Goal: Find specific page/section: Find specific page/section

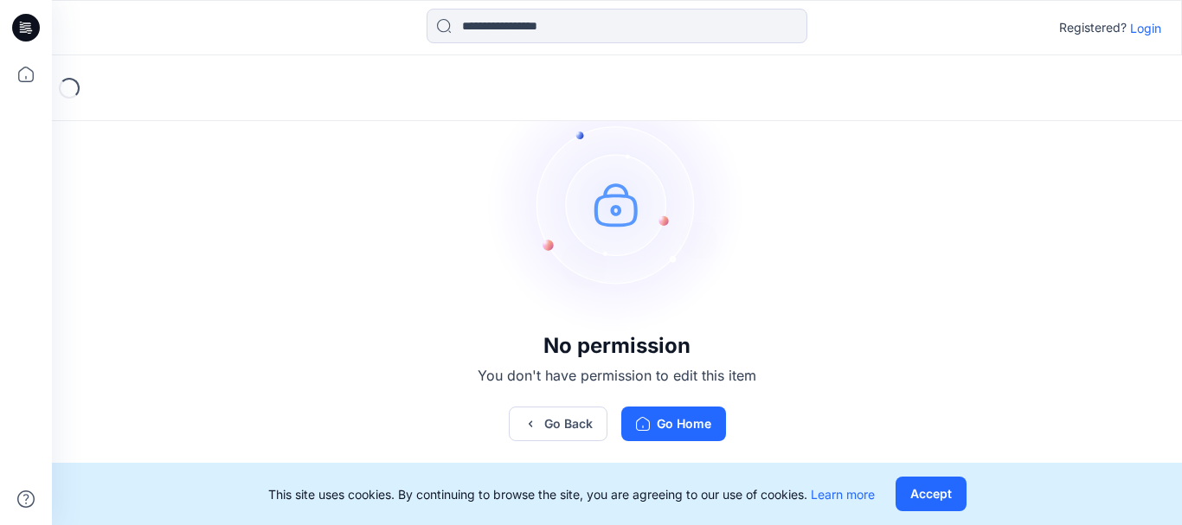
click at [1158, 23] on p "Login" at bounding box center [1145, 28] width 31 height 18
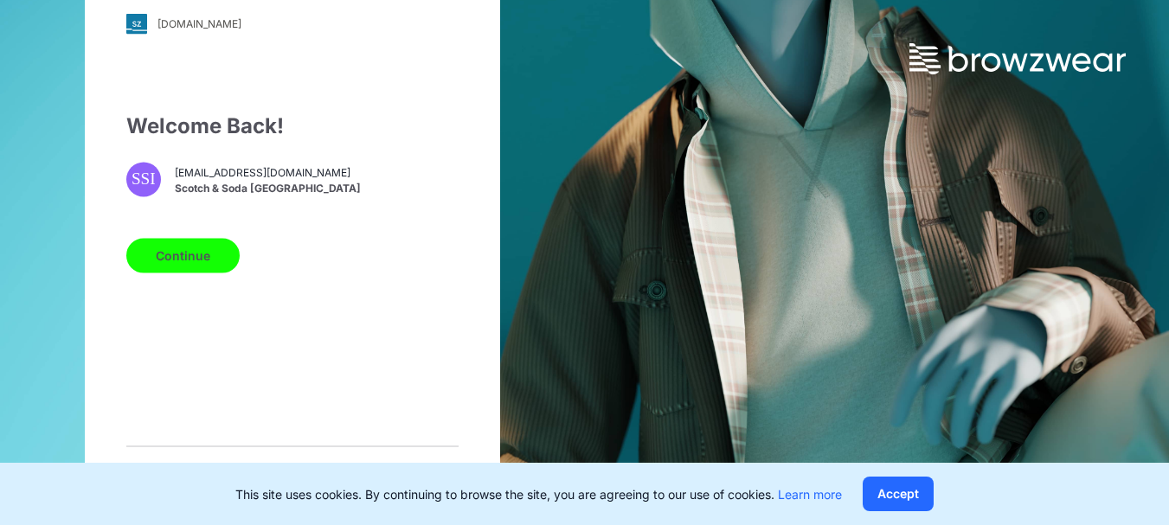
click at [176, 273] on button "Continue" at bounding box center [182, 255] width 113 height 35
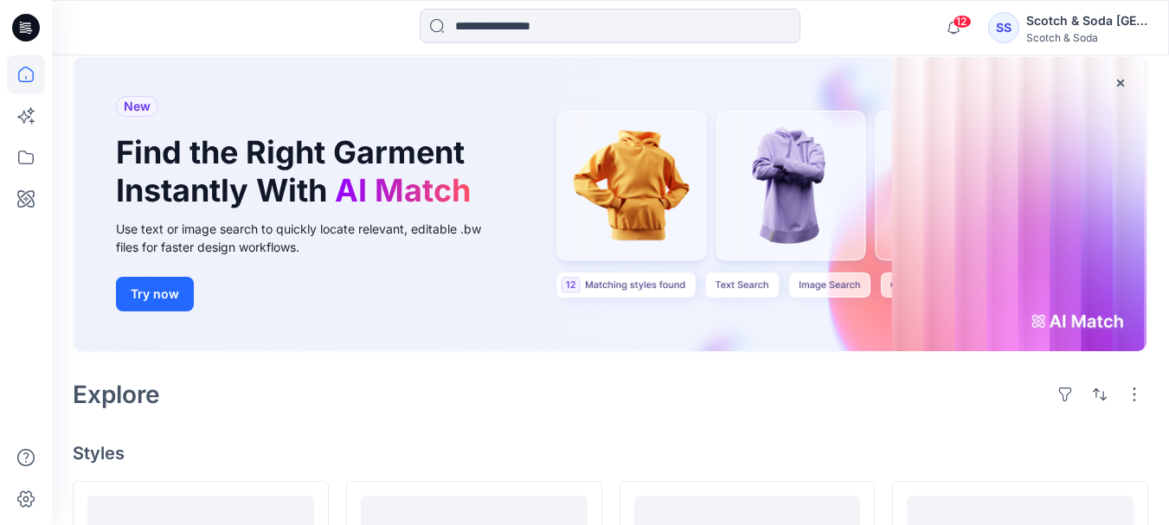
scroll to position [87, 0]
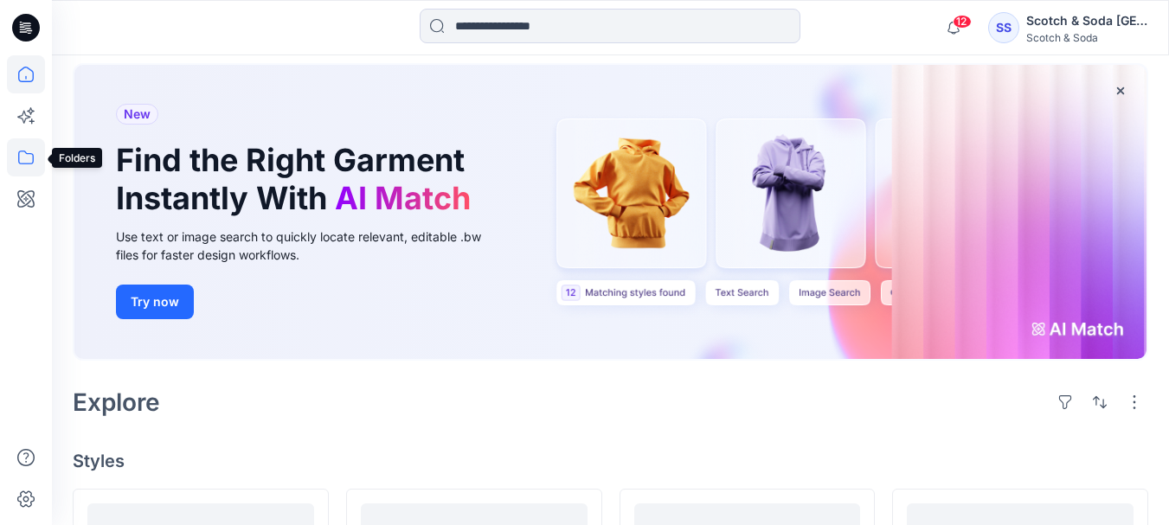
click at [23, 158] on icon at bounding box center [26, 157] width 38 height 38
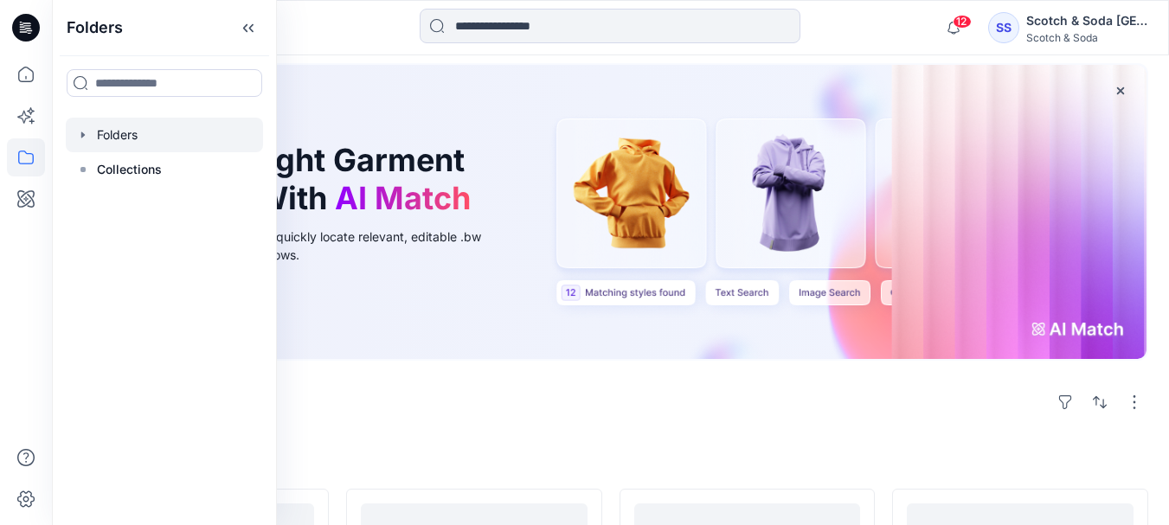
click at [80, 142] on div at bounding box center [164, 135] width 197 height 35
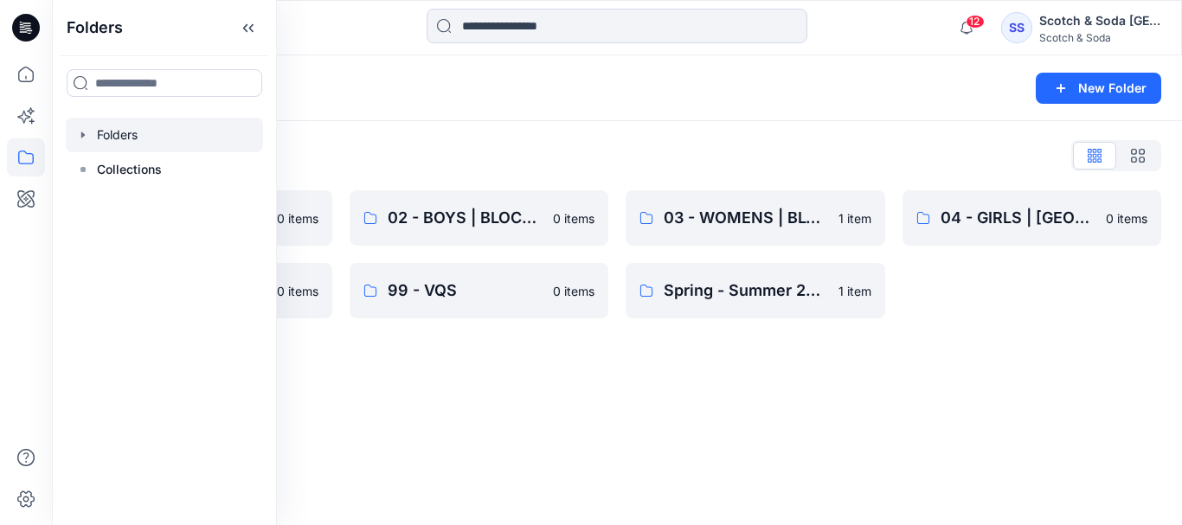
click at [377, 411] on div "Folders New Folder Folders List 01 - MENS | BLOCK LIBRARY 0 items 07 - GENERAL …" at bounding box center [617, 290] width 1130 height 470
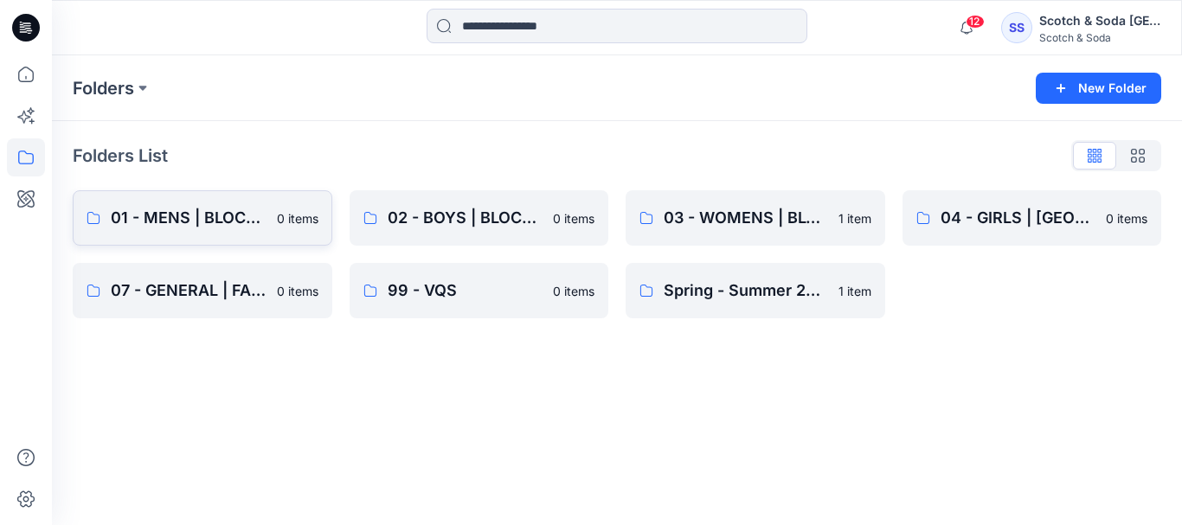
click at [177, 219] on p "01 - MENS | BLOCK LIBRARY" at bounding box center [189, 218] width 156 height 24
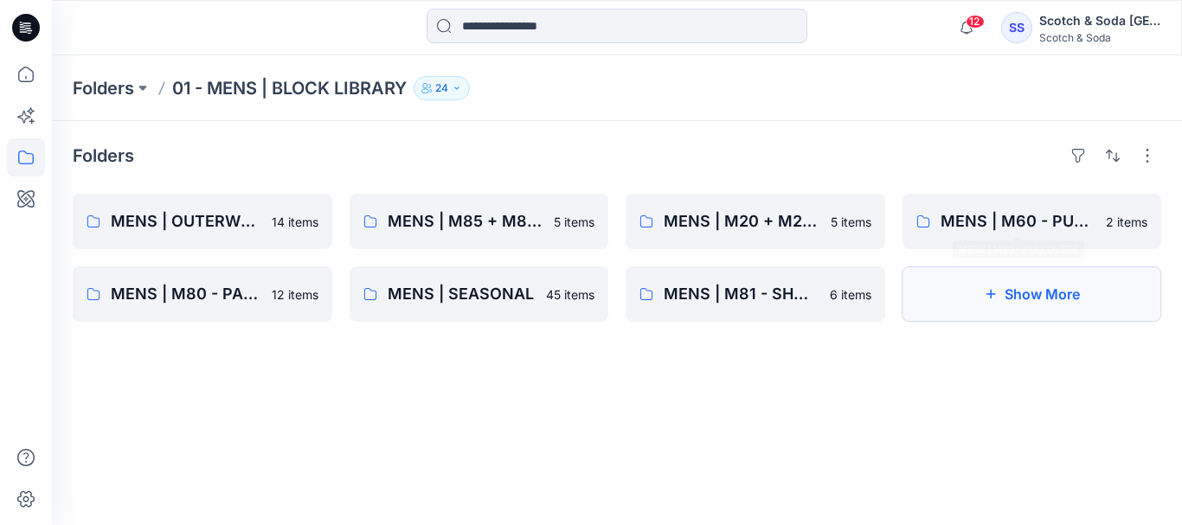
click at [1026, 291] on button "Show More" at bounding box center [1033, 294] width 260 height 55
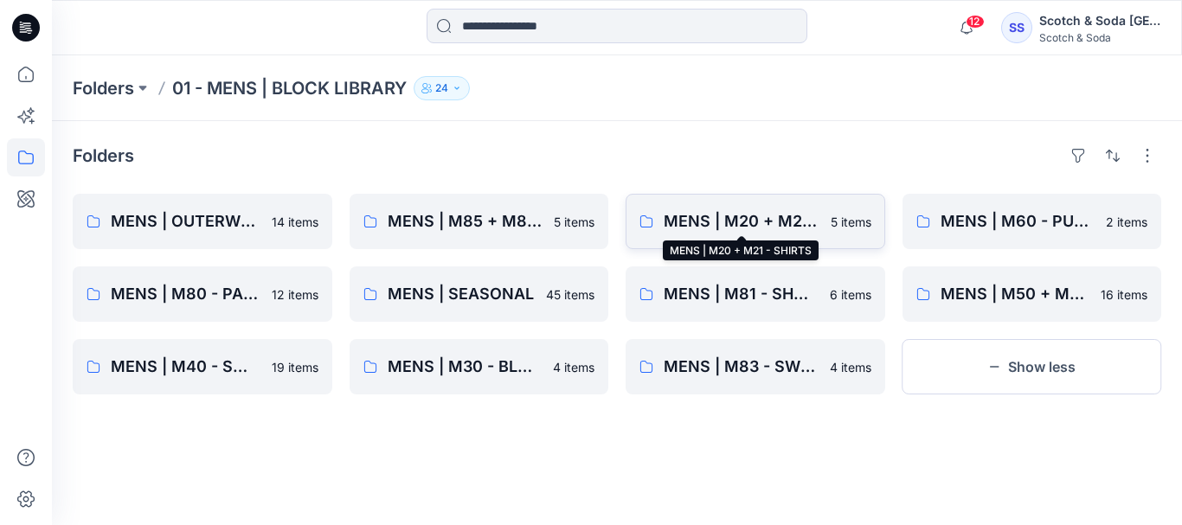
click at [765, 222] on p "MENS | M20 + M21 - SHIRTS" at bounding box center [742, 221] width 157 height 24
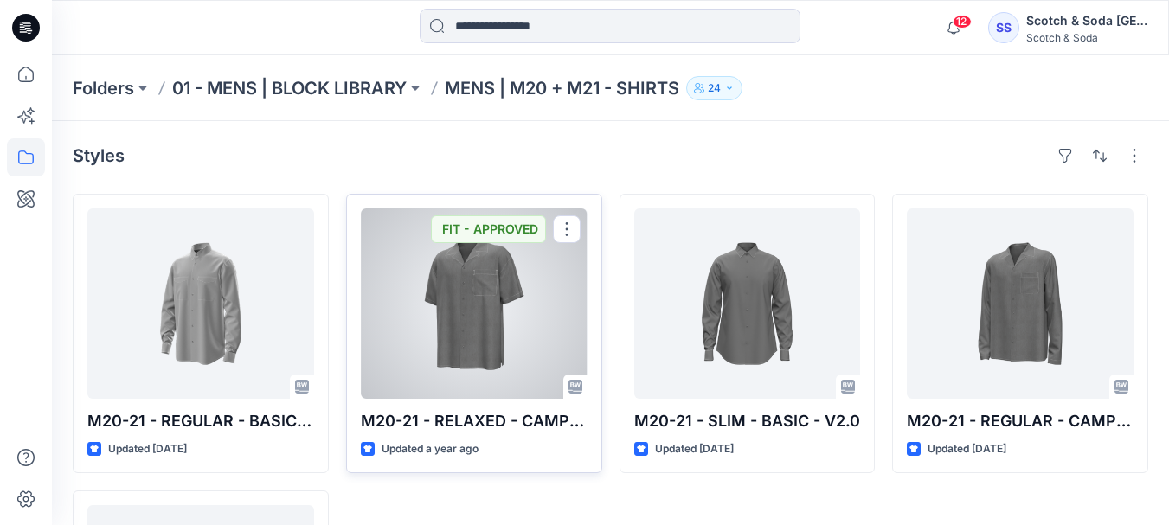
click at [504, 326] on div at bounding box center [474, 304] width 227 height 190
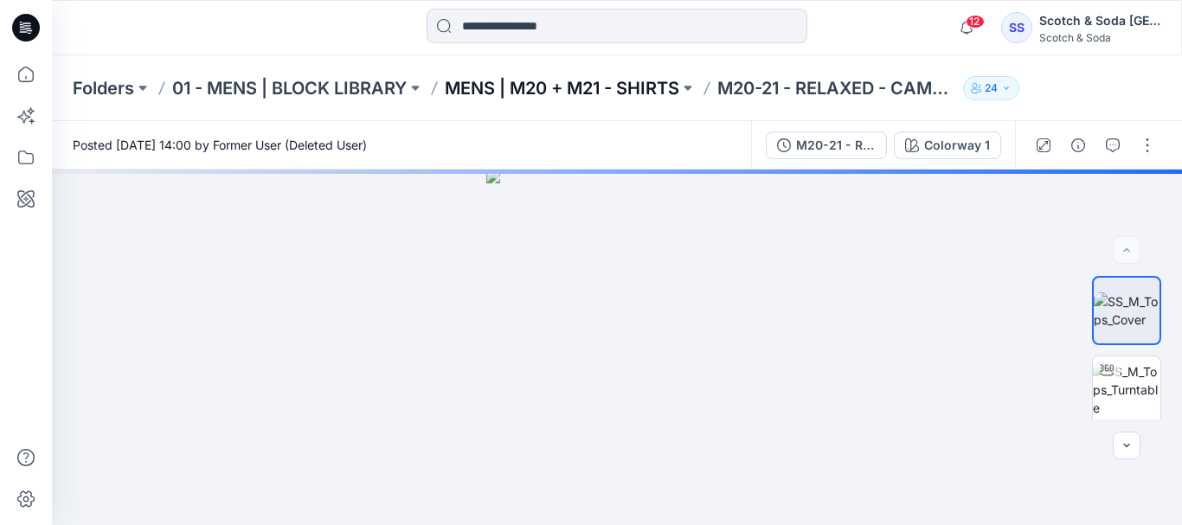
click at [471, 89] on p "MENS | M20 + M21 - SHIRTS" at bounding box center [562, 88] width 235 height 24
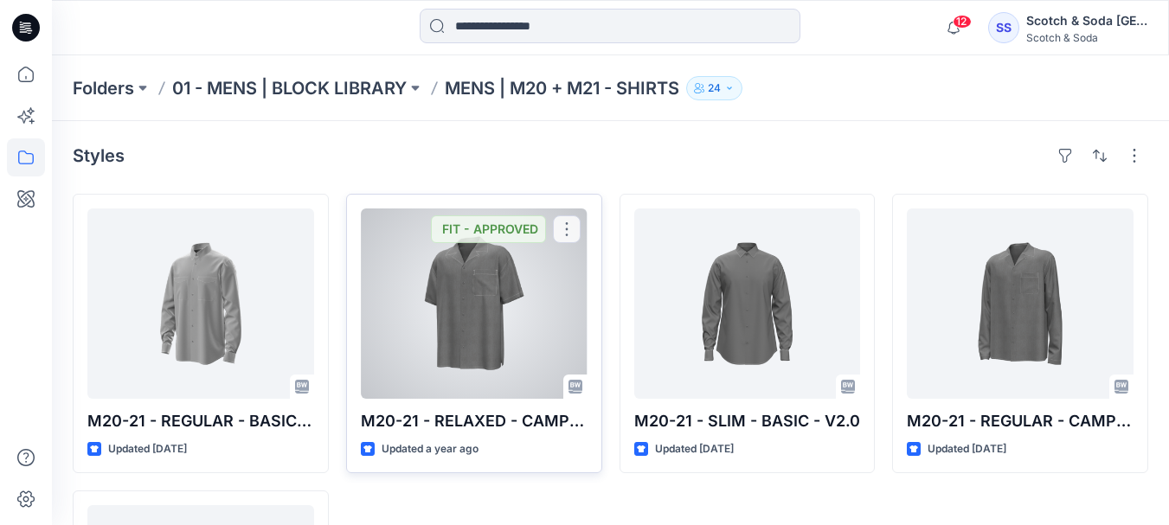
scroll to position [260, 0]
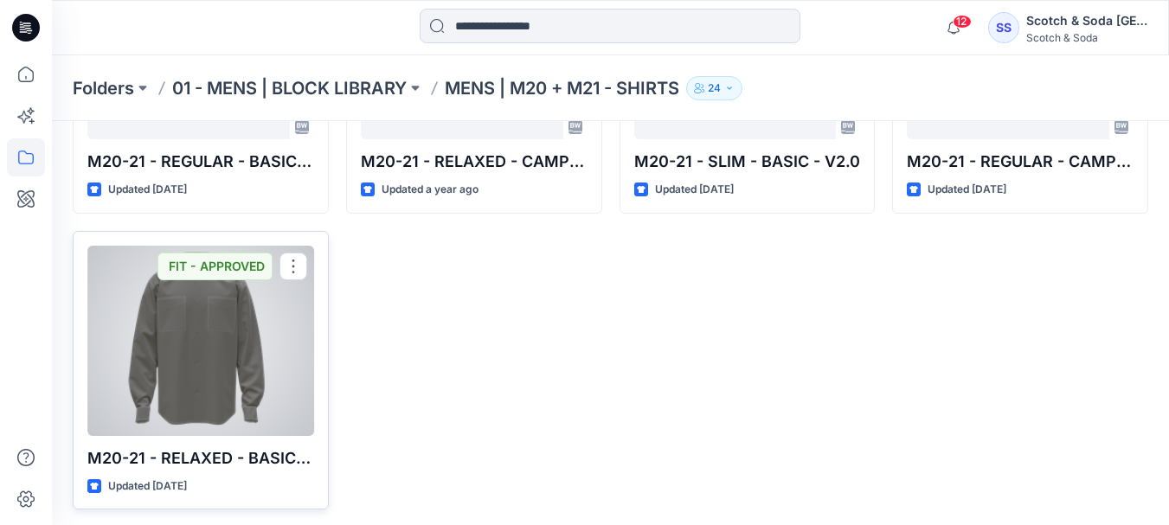
click at [226, 351] on div at bounding box center [200, 341] width 227 height 190
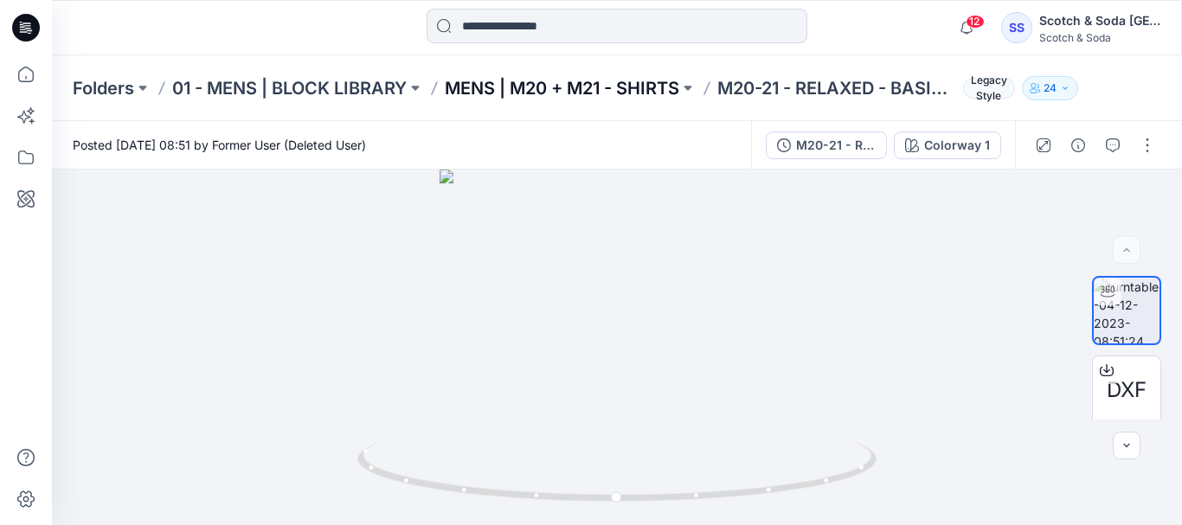
click at [481, 90] on p "MENS | M20 + M21 - SHIRTS" at bounding box center [562, 88] width 235 height 24
